Goal: Navigation & Orientation: Go to known website

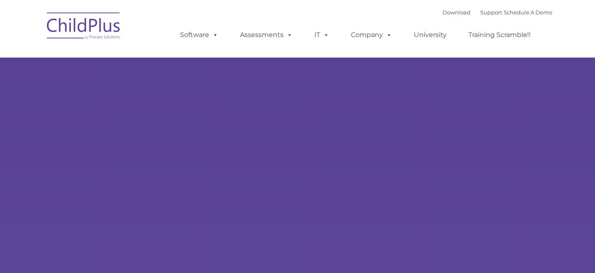
type input ""
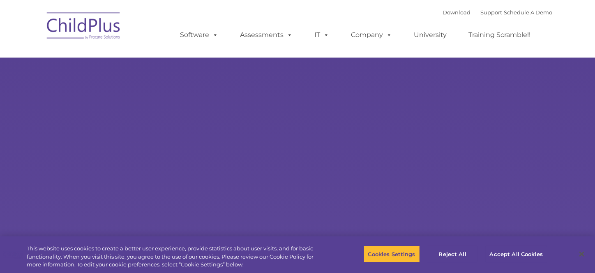
select select "MEDIUM"
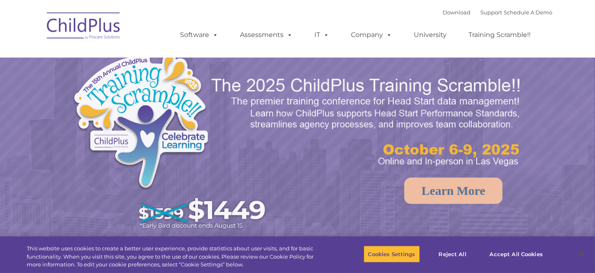
select select "MEDIUM"
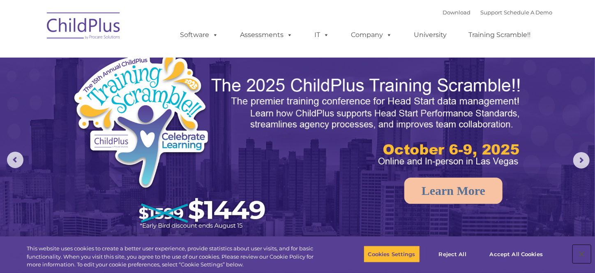
click at [581, 252] on button "Close" at bounding box center [581, 254] width 18 height 18
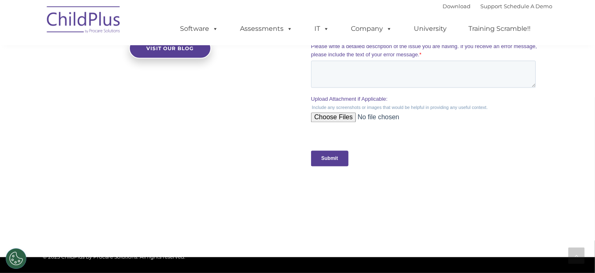
scroll to position [773, 0]
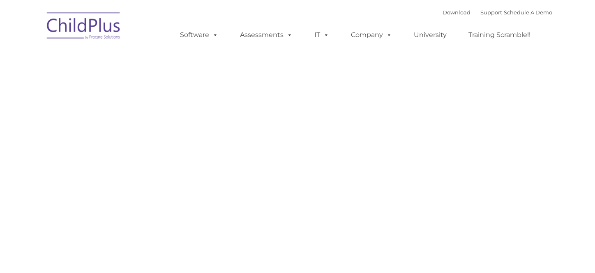
type input ""
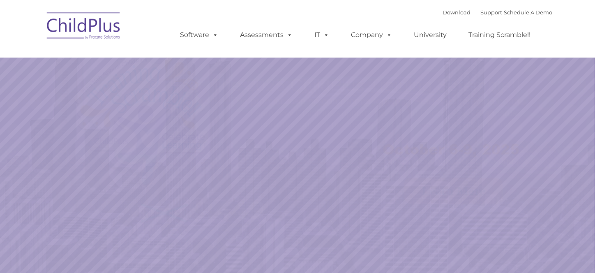
select select "MEDIUM"
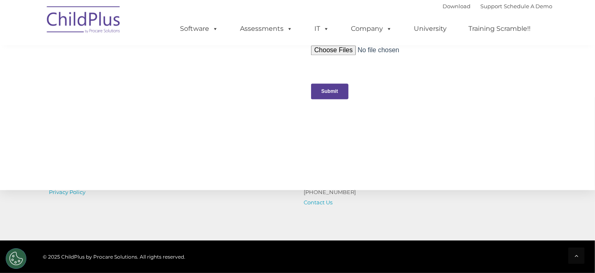
scroll to position [886, 0]
